Goal: Task Accomplishment & Management: Manage account settings

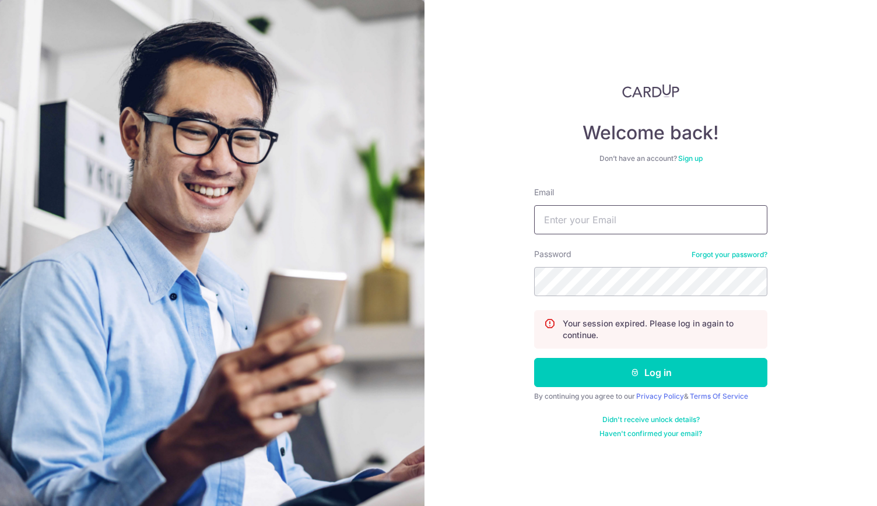
click at [637, 219] on input "Email" at bounding box center [650, 219] width 233 height 29
type input "[EMAIL_ADDRESS][DOMAIN_NAME]"
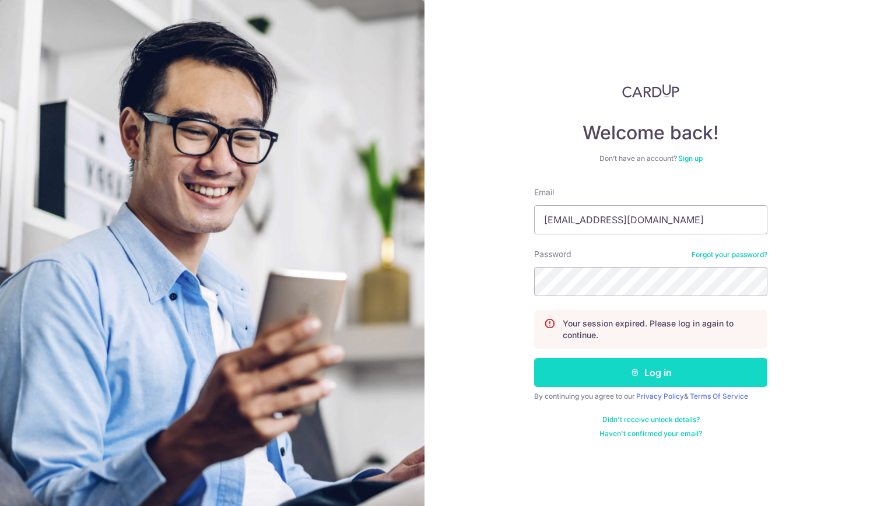
click at [676, 381] on button "Log in" at bounding box center [650, 372] width 233 height 29
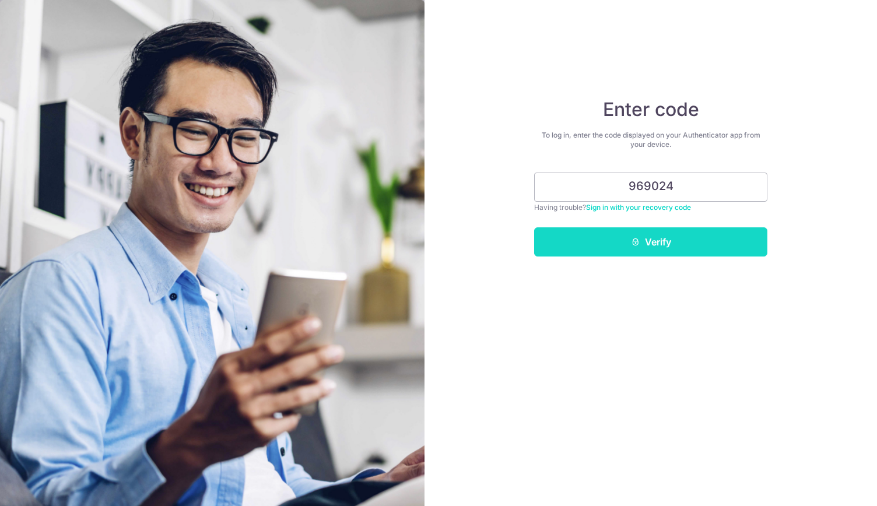
type input "969024"
click at [744, 240] on button "Verify" at bounding box center [650, 241] width 233 height 29
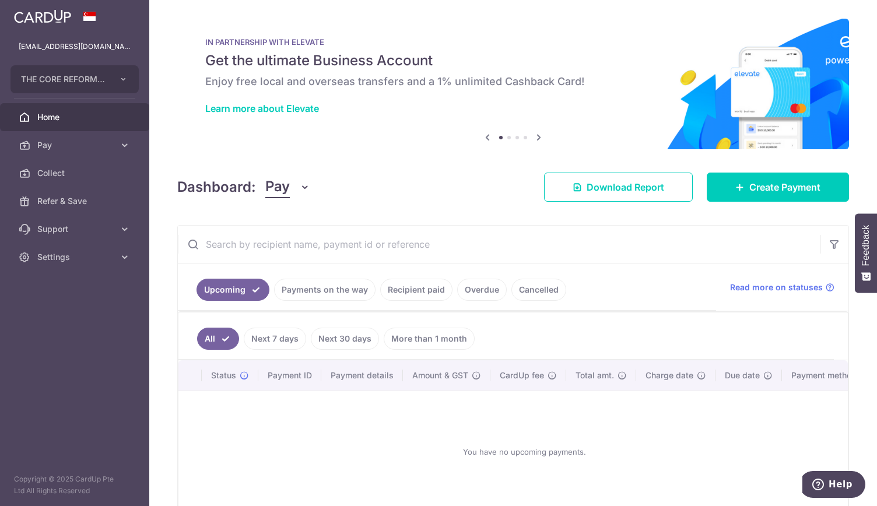
click at [420, 284] on link "Recipient paid" at bounding box center [416, 290] width 72 height 22
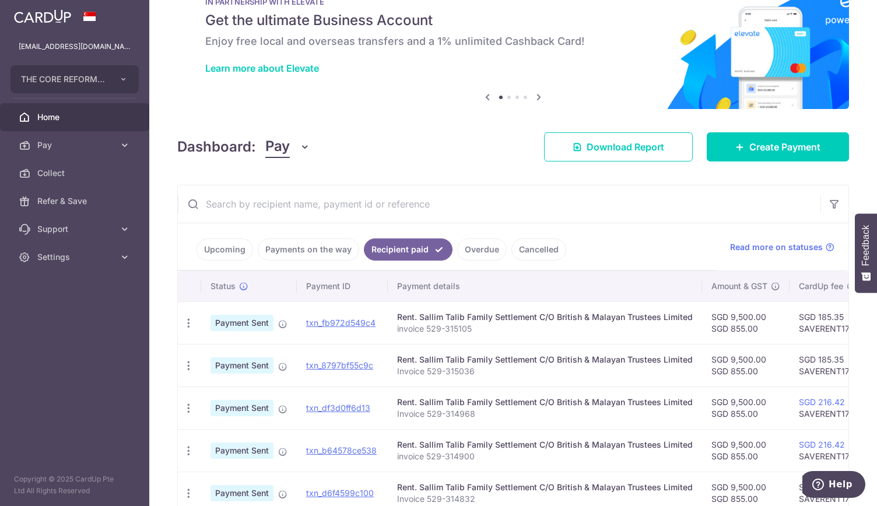
scroll to position [58, 0]
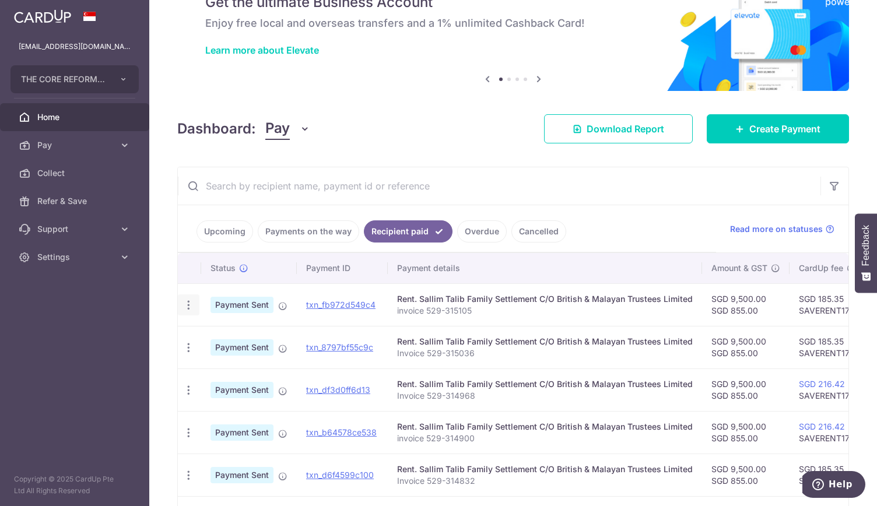
click at [185, 303] on icon "button" at bounding box center [188, 305] width 12 height 12
click at [192, 330] on icon at bounding box center [195, 337] width 14 height 14
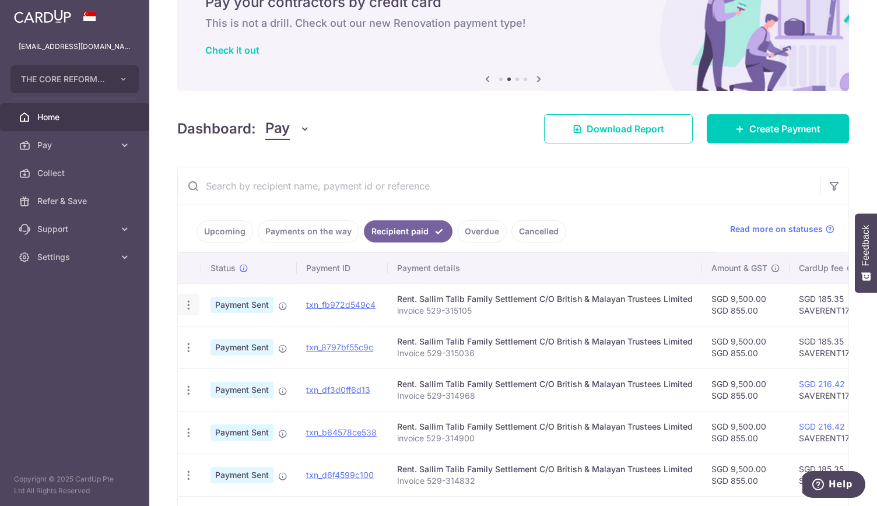
click at [188, 301] on icon "button" at bounding box center [188, 305] width 12 height 12
click at [652, 493] on td "Rent. Sallim Talib Family Settlement C/O British & Malayan Trustees Limited Inv…" at bounding box center [545, 474] width 314 height 43
click at [350, 303] on link "txn_fb972d549c4" at bounding box center [340, 305] width 69 height 10
